Goal: Find contact information: Find contact information

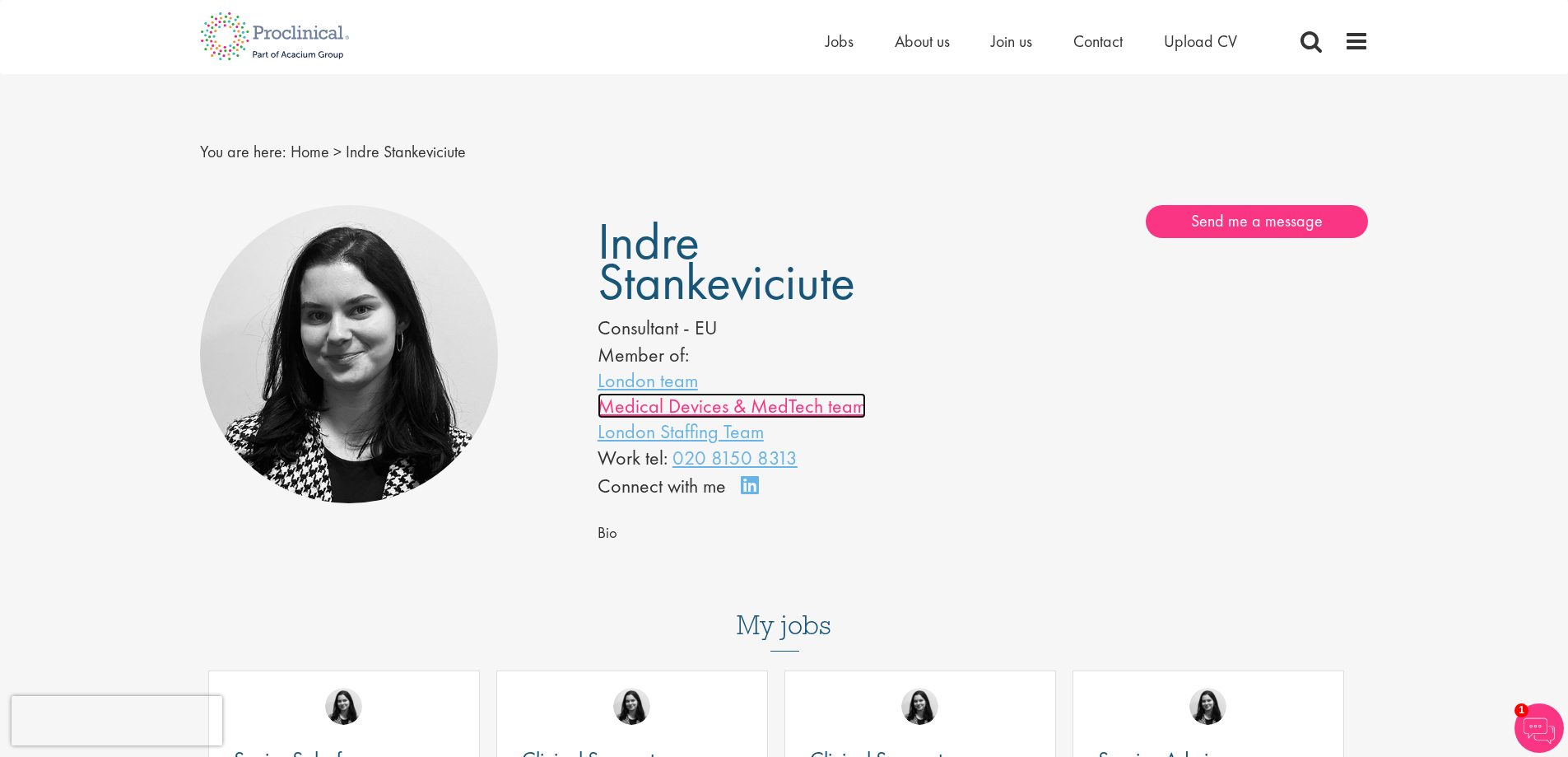
click at [736, 402] on link "Medical Devices & MedTech team" at bounding box center [731, 406] width 269 height 26
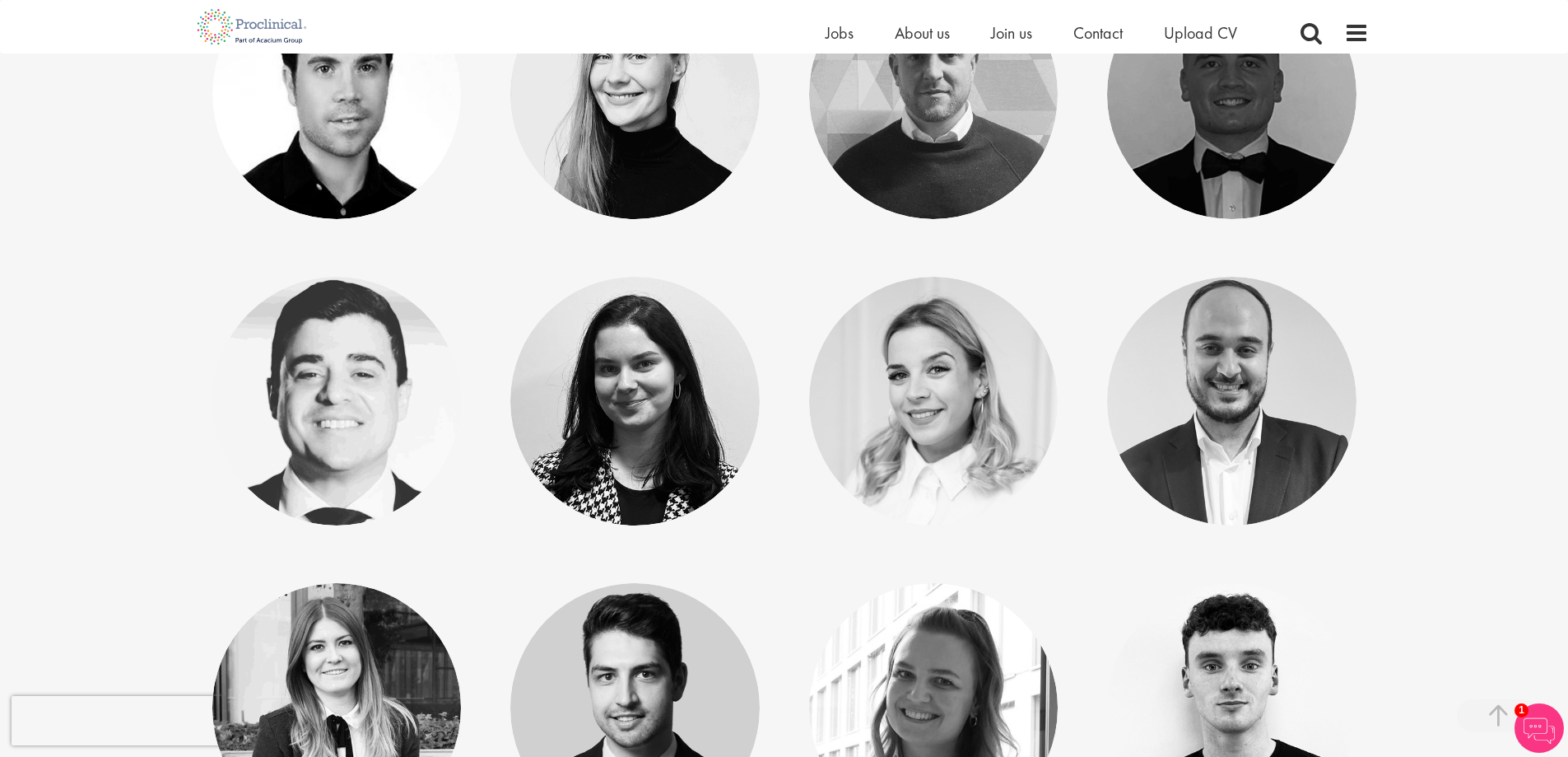
scroll to position [571, 0]
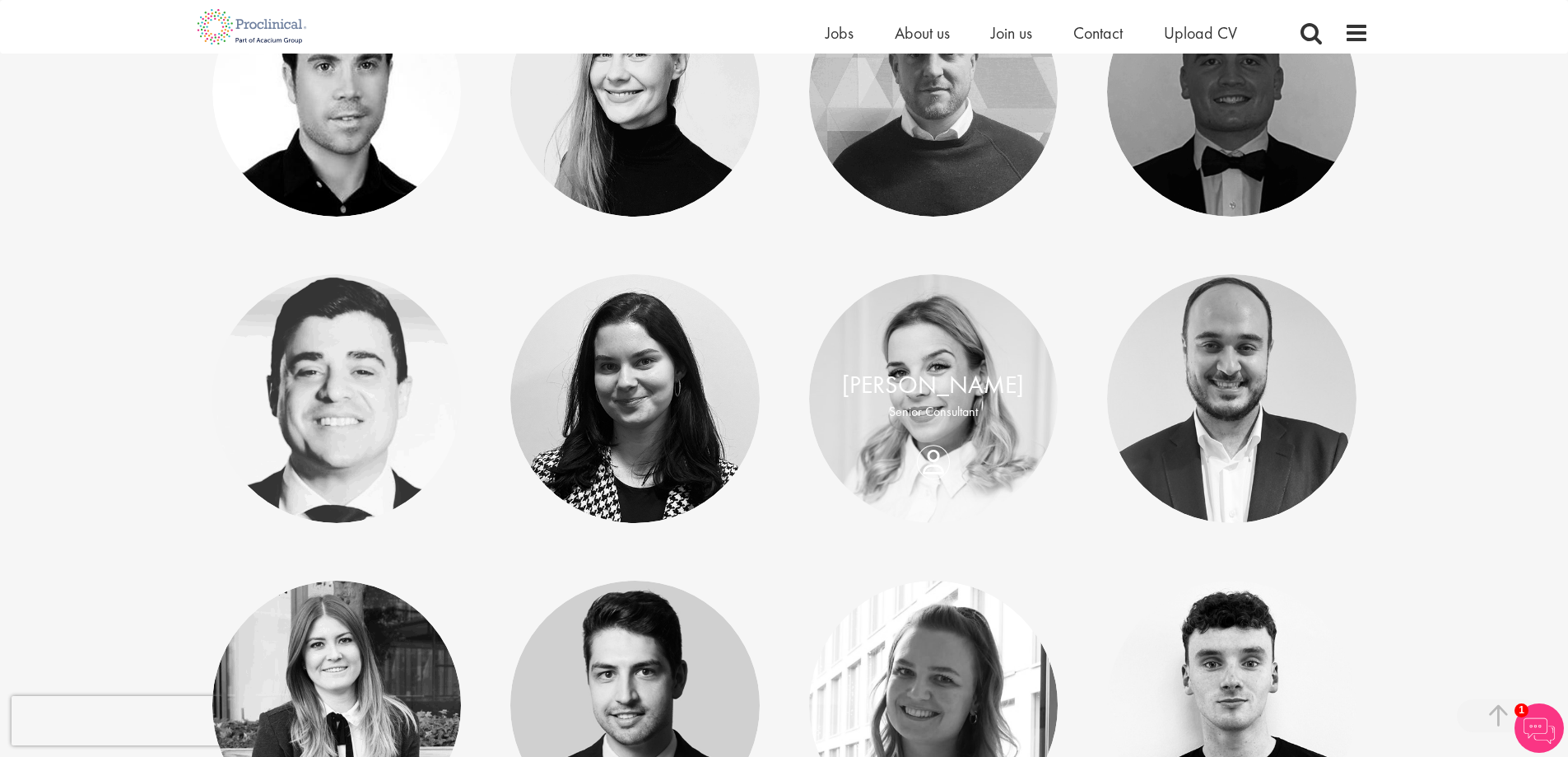
click at [931, 430] on div "Tamara Lévai Senior Consultant" at bounding box center [933, 399] width 249 height 63
click at [924, 430] on div "Tamara Lévai Senior Consultant" at bounding box center [933, 399] width 249 height 63
click at [940, 390] on link "Tamara Lévai" at bounding box center [933, 385] width 182 height 32
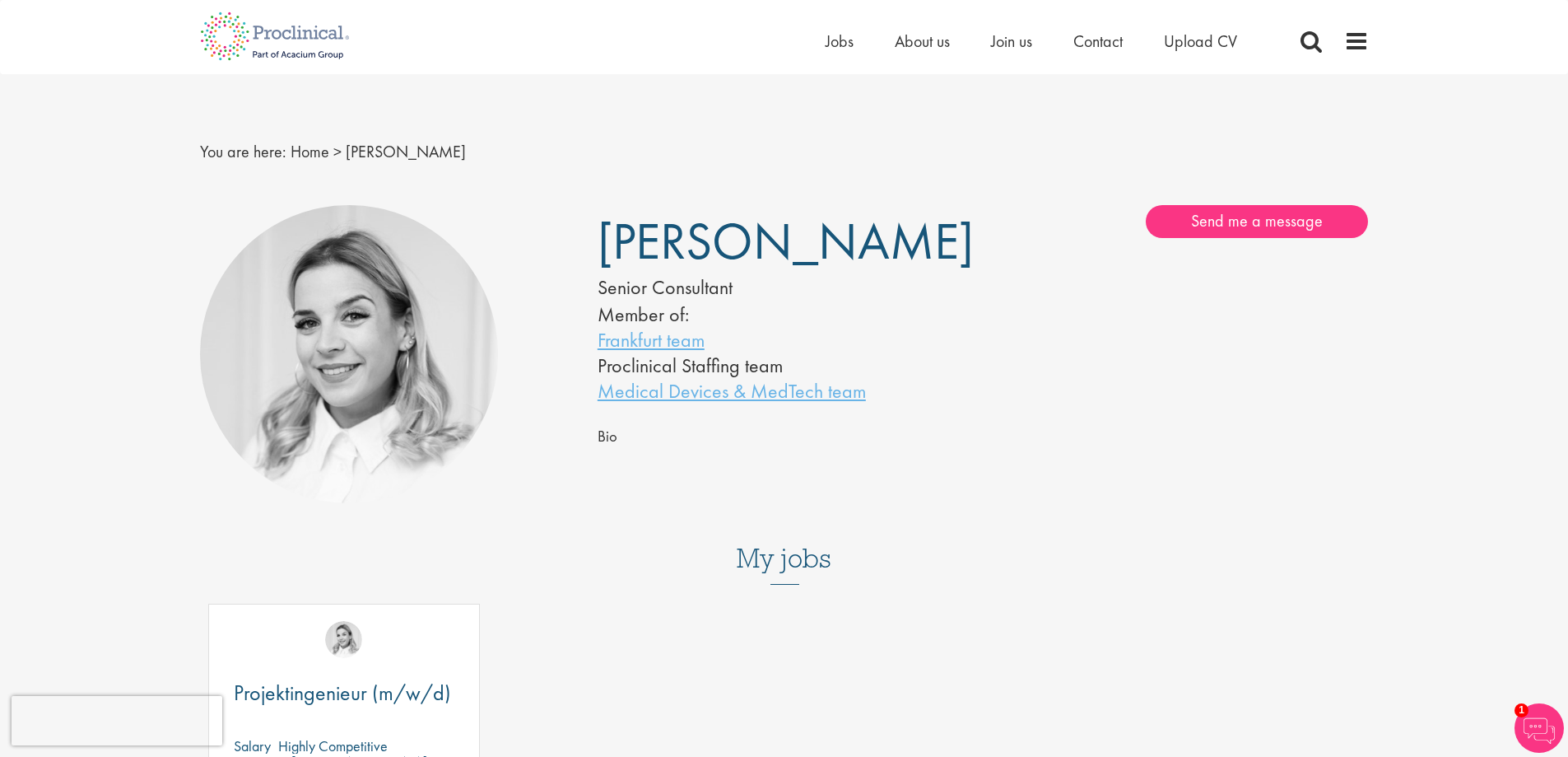
click at [732, 556] on h3 "My jobs" at bounding box center [784, 558] width 1169 height 28
drag, startPoint x: 596, startPoint y: 241, endPoint x: 859, endPoint y: 243, distance: 263.0
click at [859, 243] on span "Tamara Lévai" at bounding box center [785, 241] width 376 height 66
copy span "Tamara Lévai"
